Goal: Transaction & Acquisition: Purchase product/service

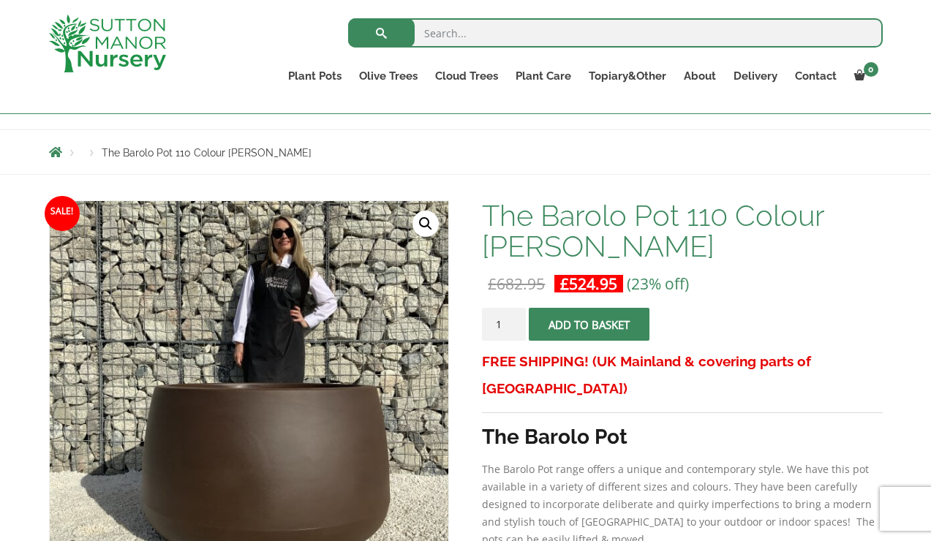
scroll to position [136, 0]
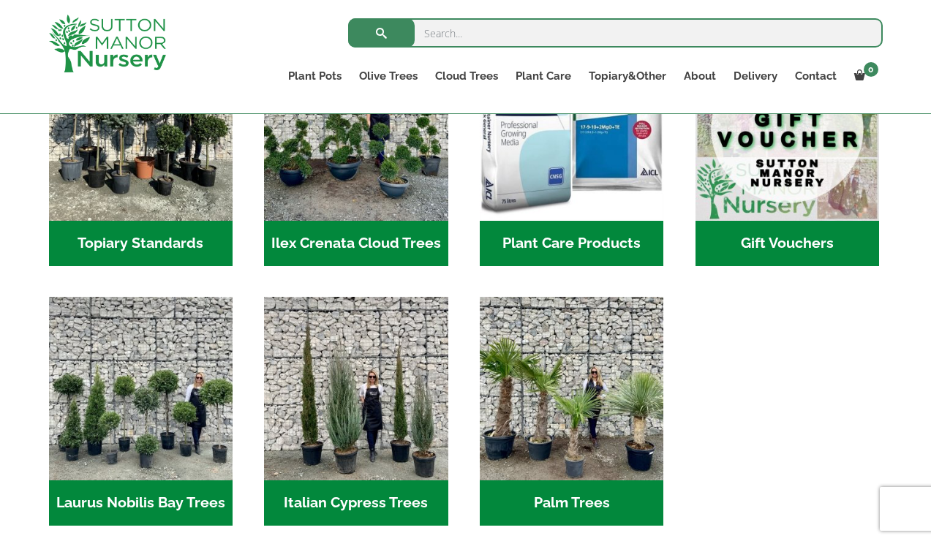
scroll to position [1385, 0]
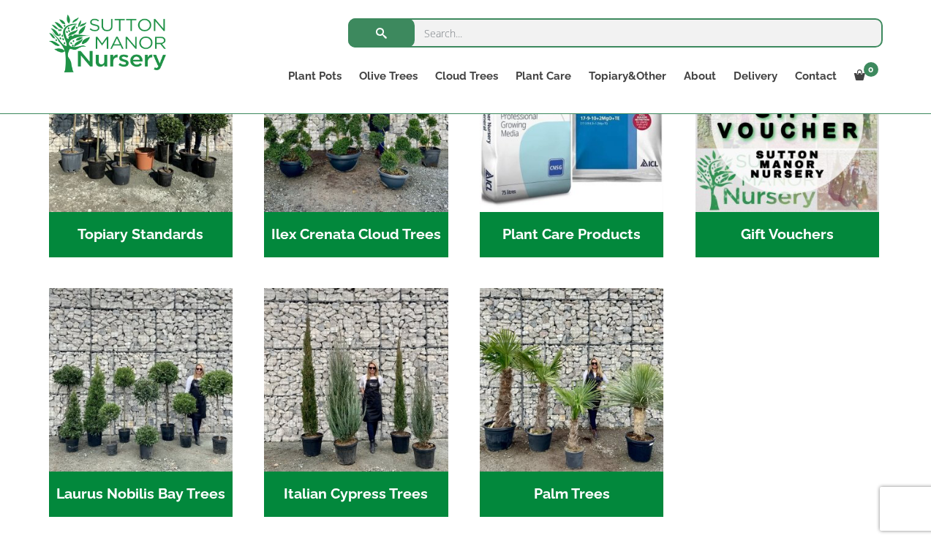
click at [563, 472] on h2 "Palm Trees (1)" at bounding box center [572, 494] width 184 height 45
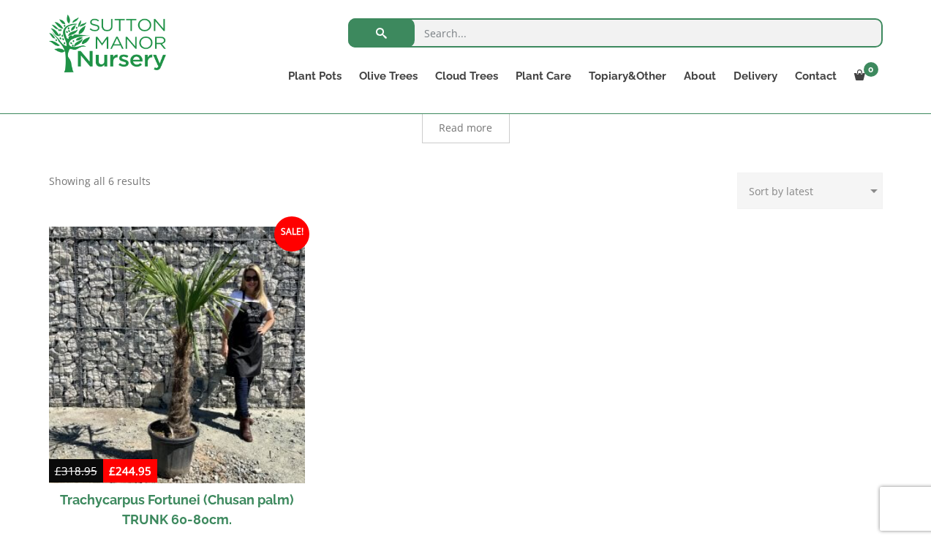
scroll to position [175, 0]
